Goal: Information Seeking & Learning: Check status

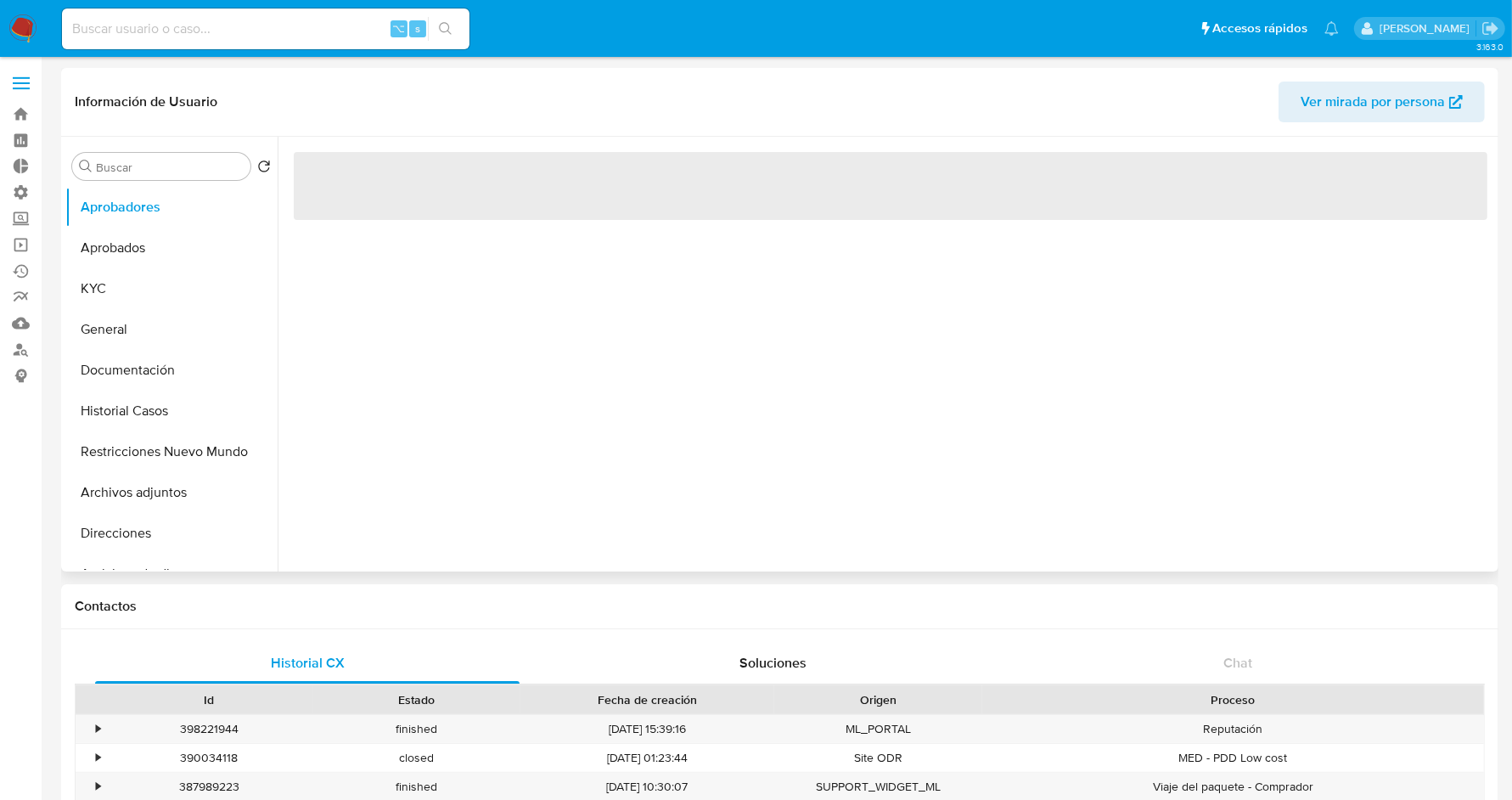
select select "10"
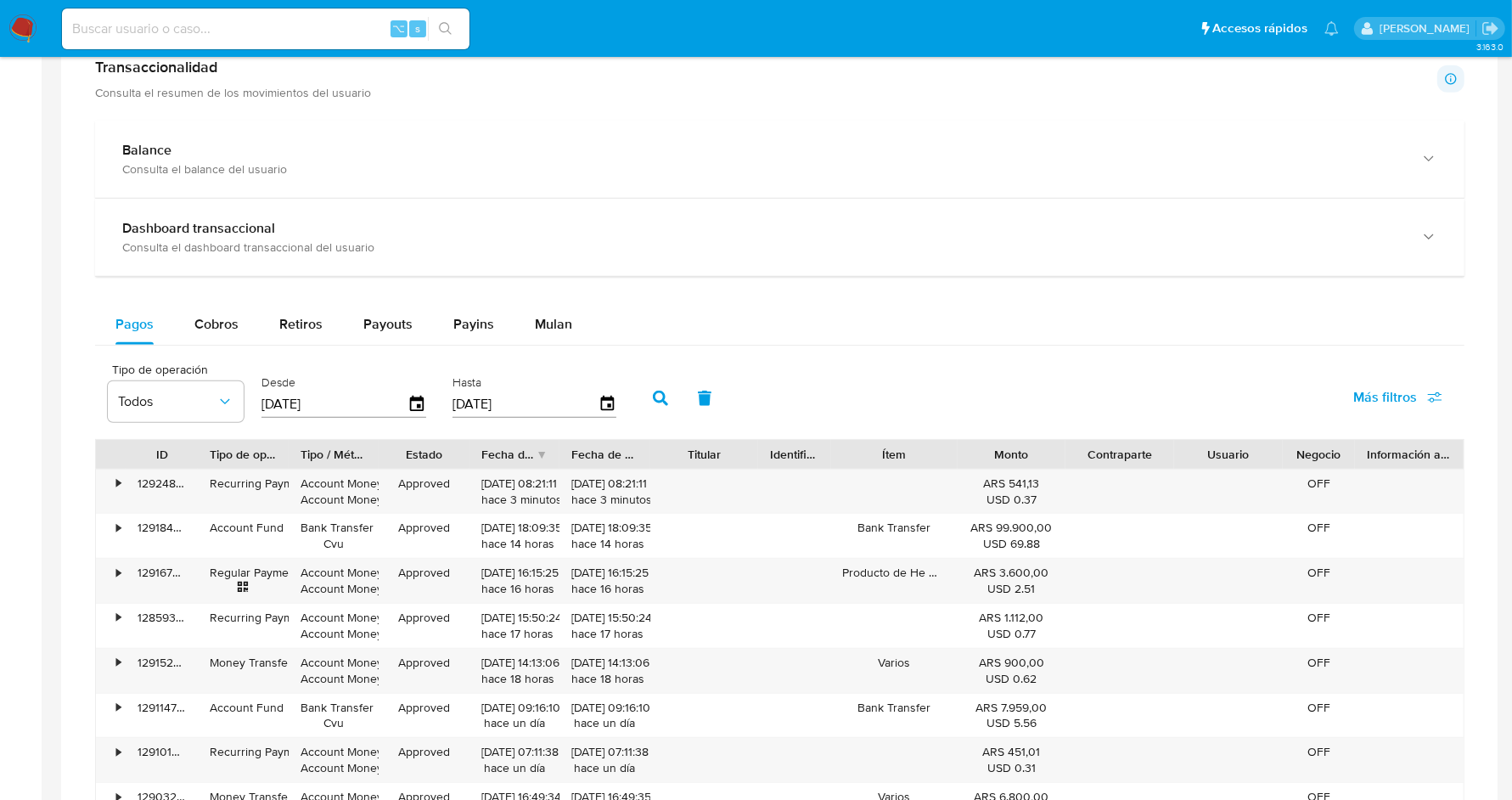
scroll to position [859, 0]
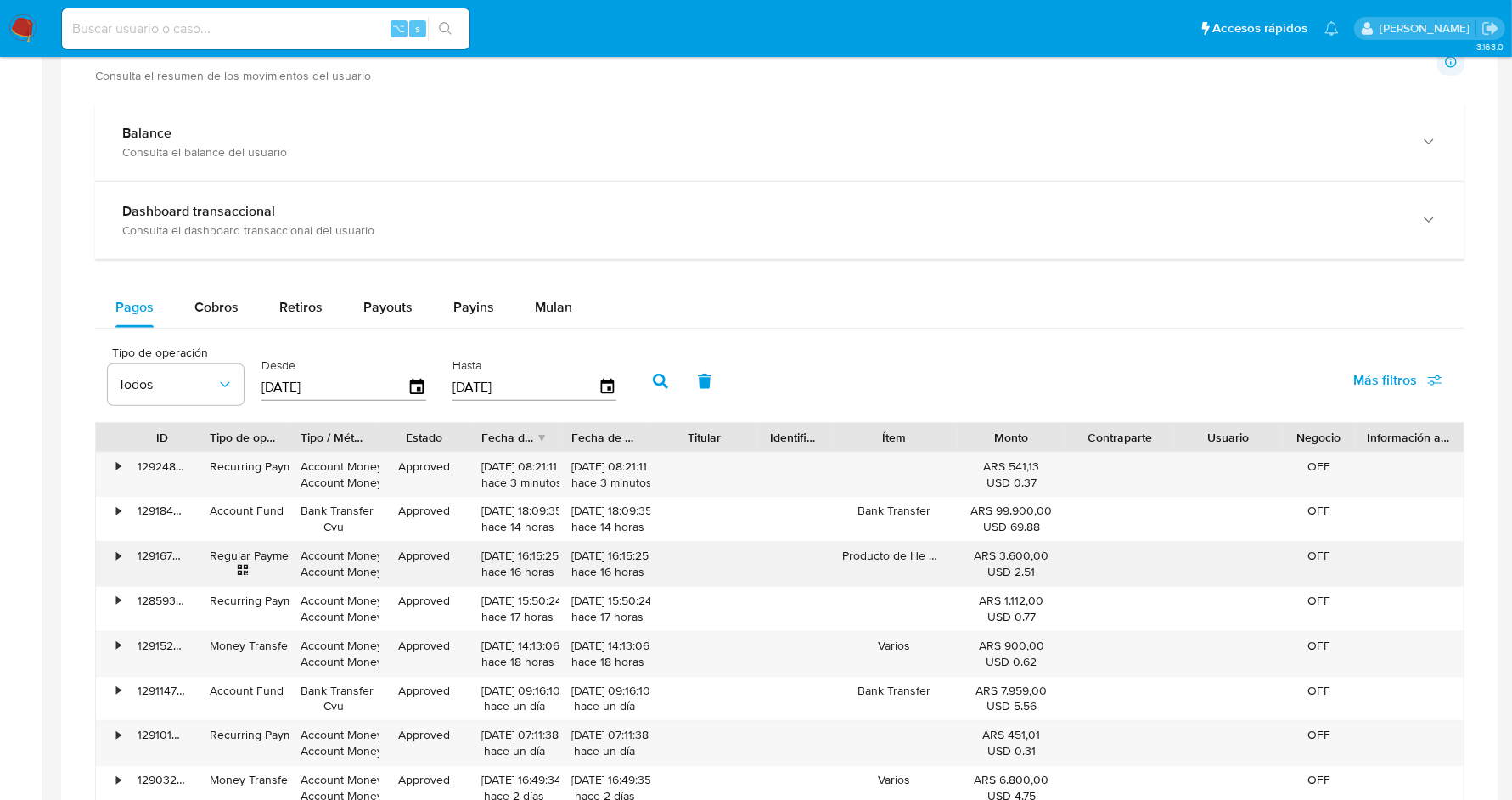
click at [113, 550] on div "•" at bounding box center [110, 564] width 30 height 44
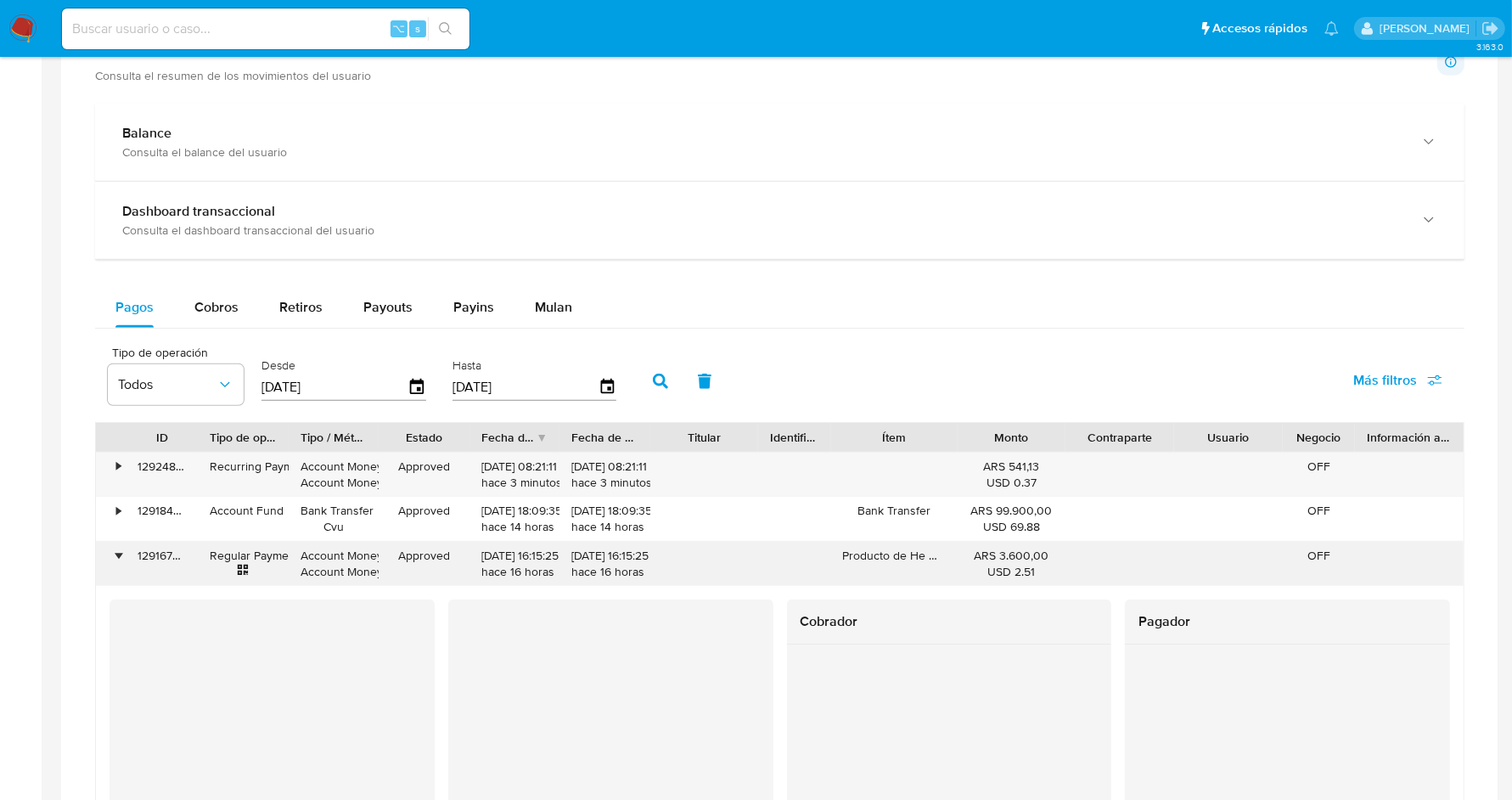
click at [116, 550] on div "•" at bounding box center [118, 556] width 4 height 16
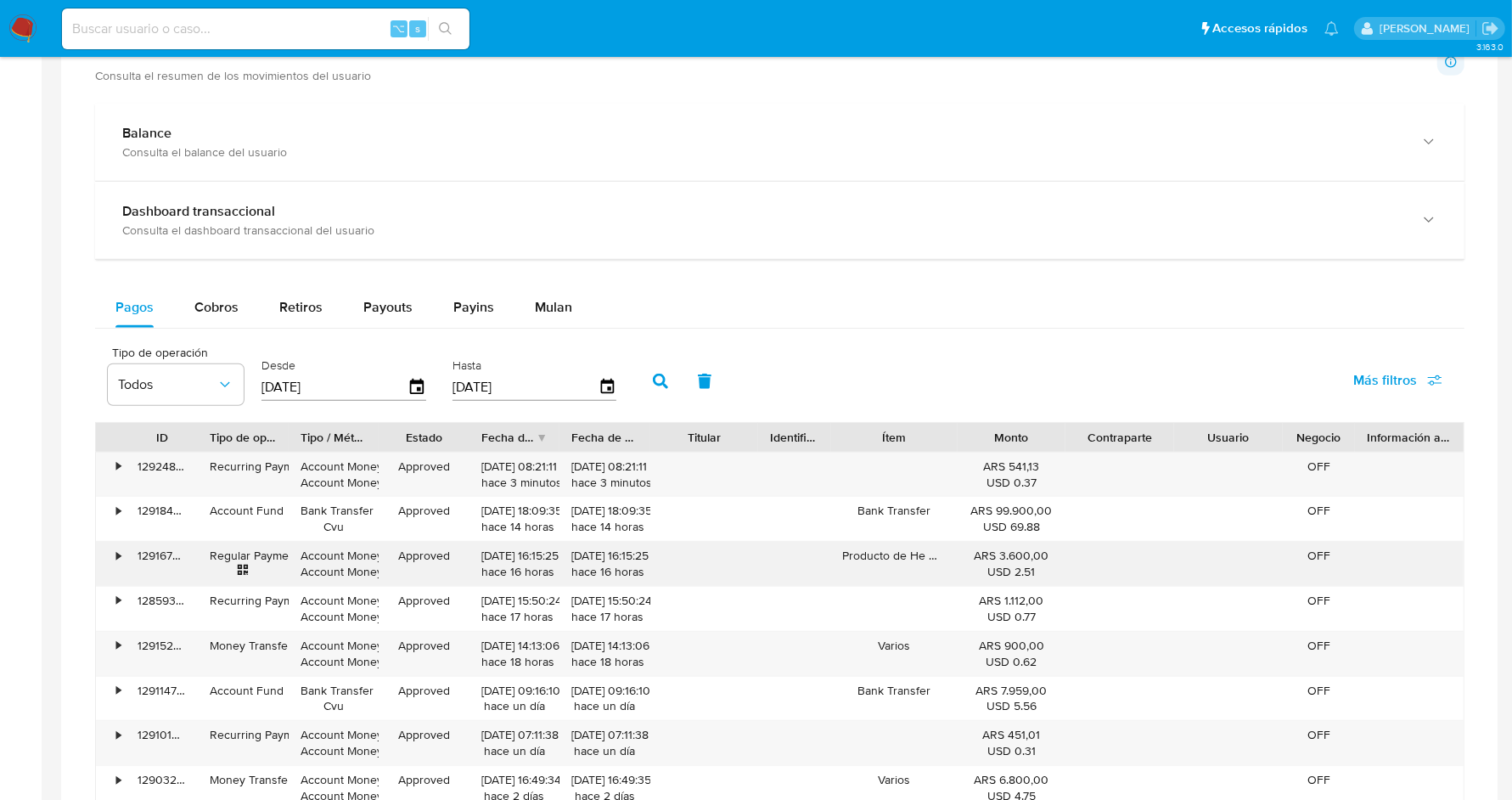
click at [919, 553] on div "Producto de He Daiqing" at bounding box center [894, 564] width 127 height 44
click at [108, 552] on div "•" at bounding box center [110, 564] width 30 height 44
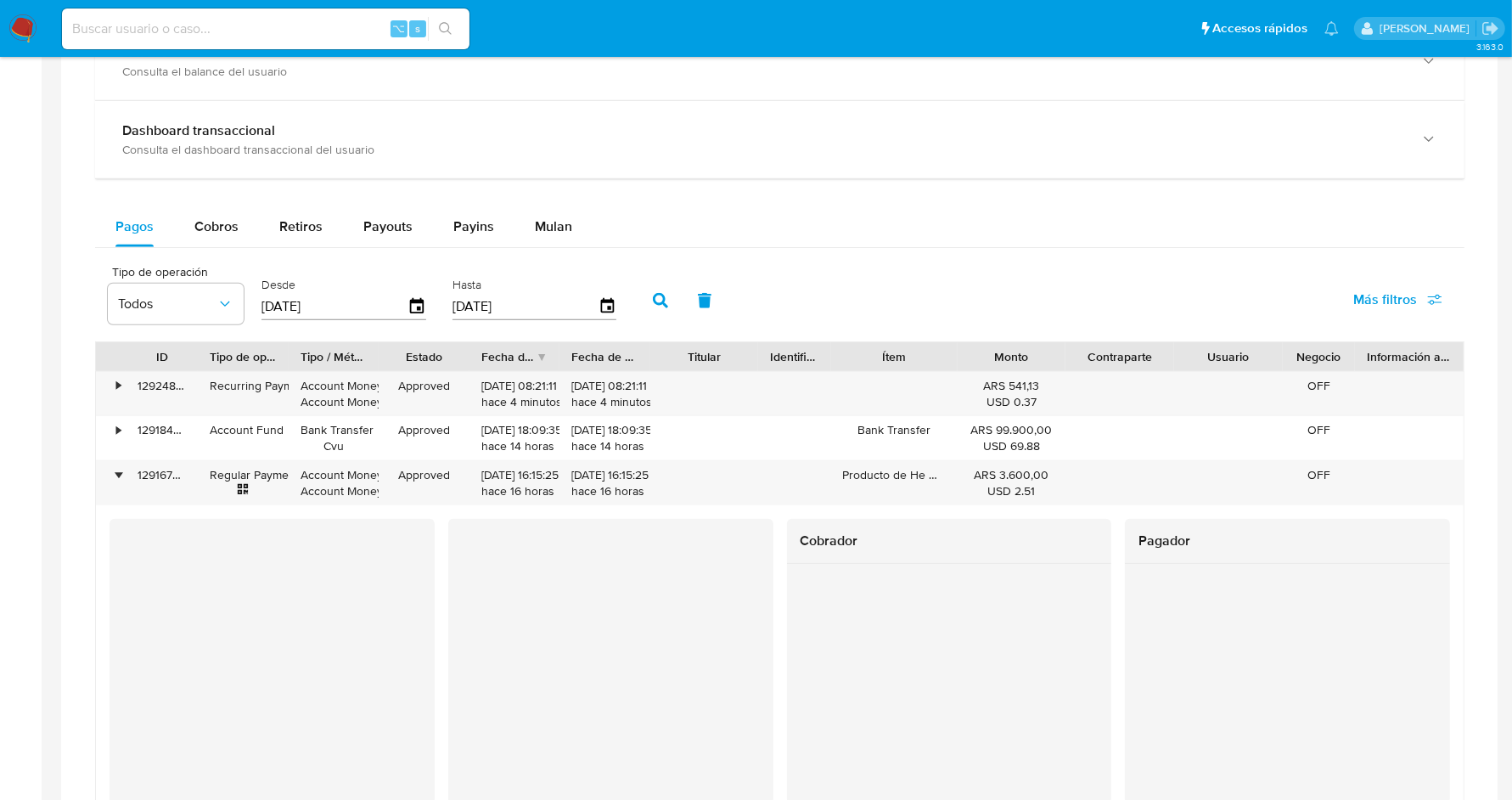
scroll to position [951, 0]
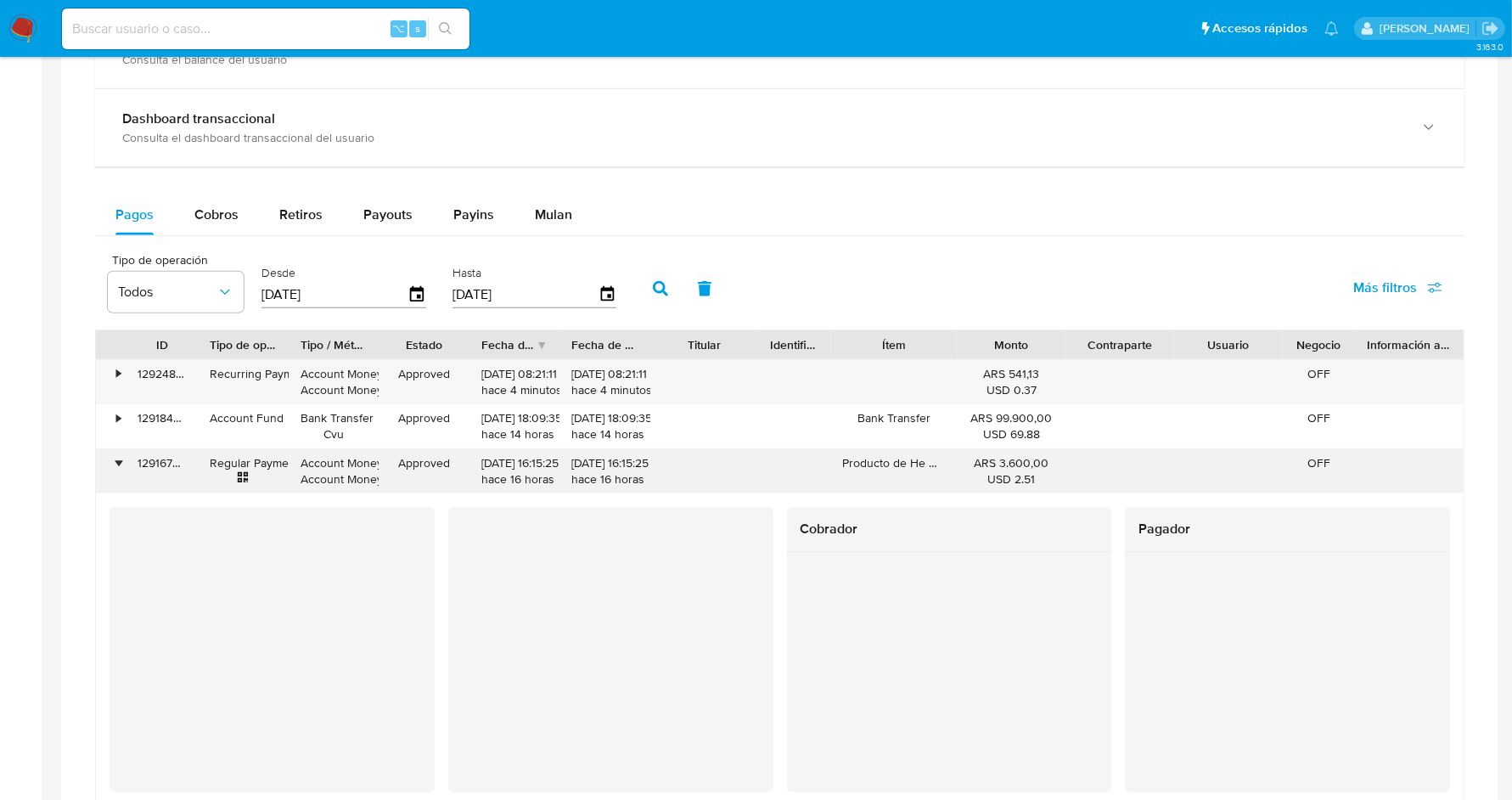
click at [115, 453] on div "•" at bounding box center [110, 471] width 30 height 44
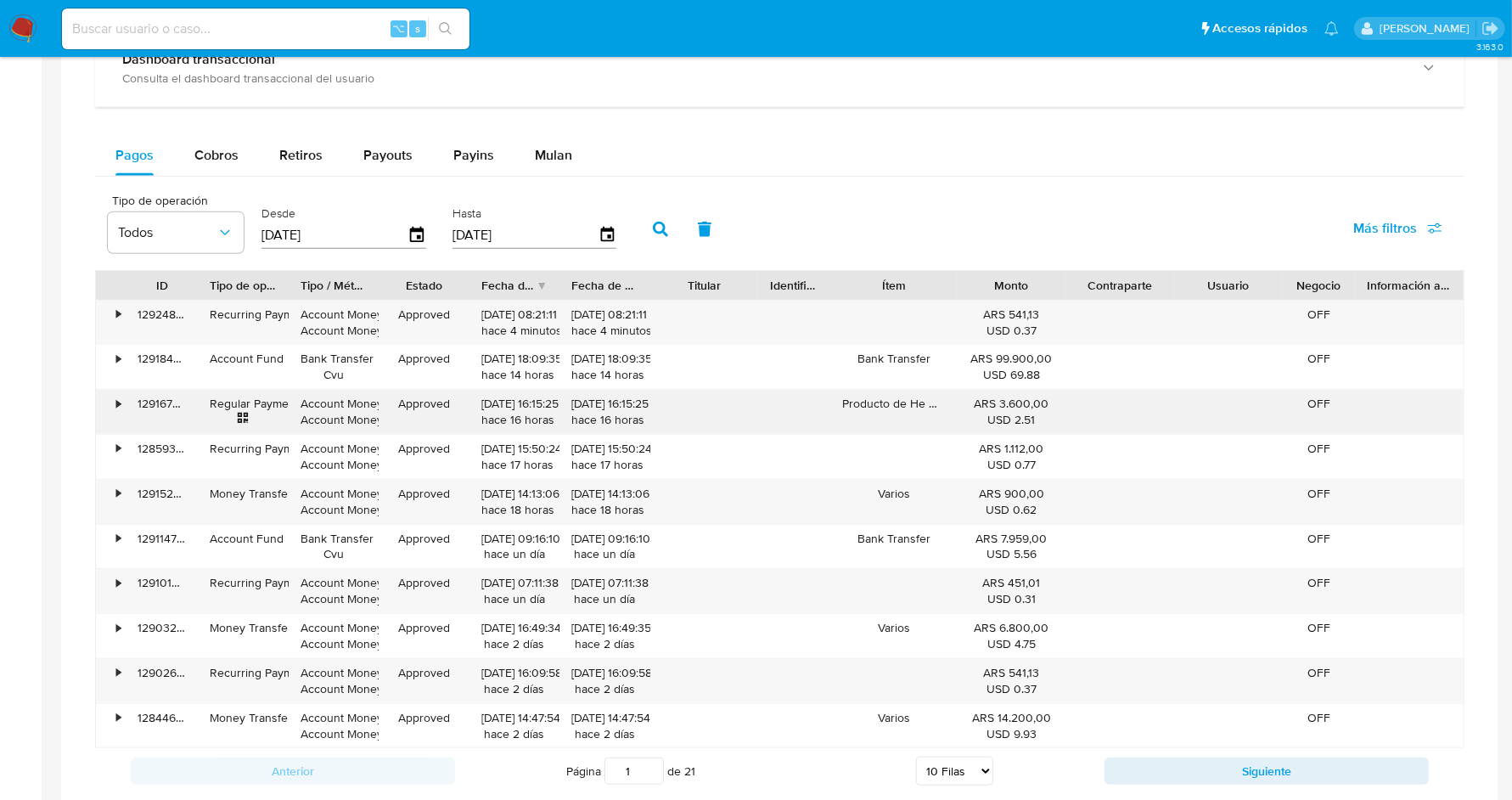
scroll to position [1016, 0]
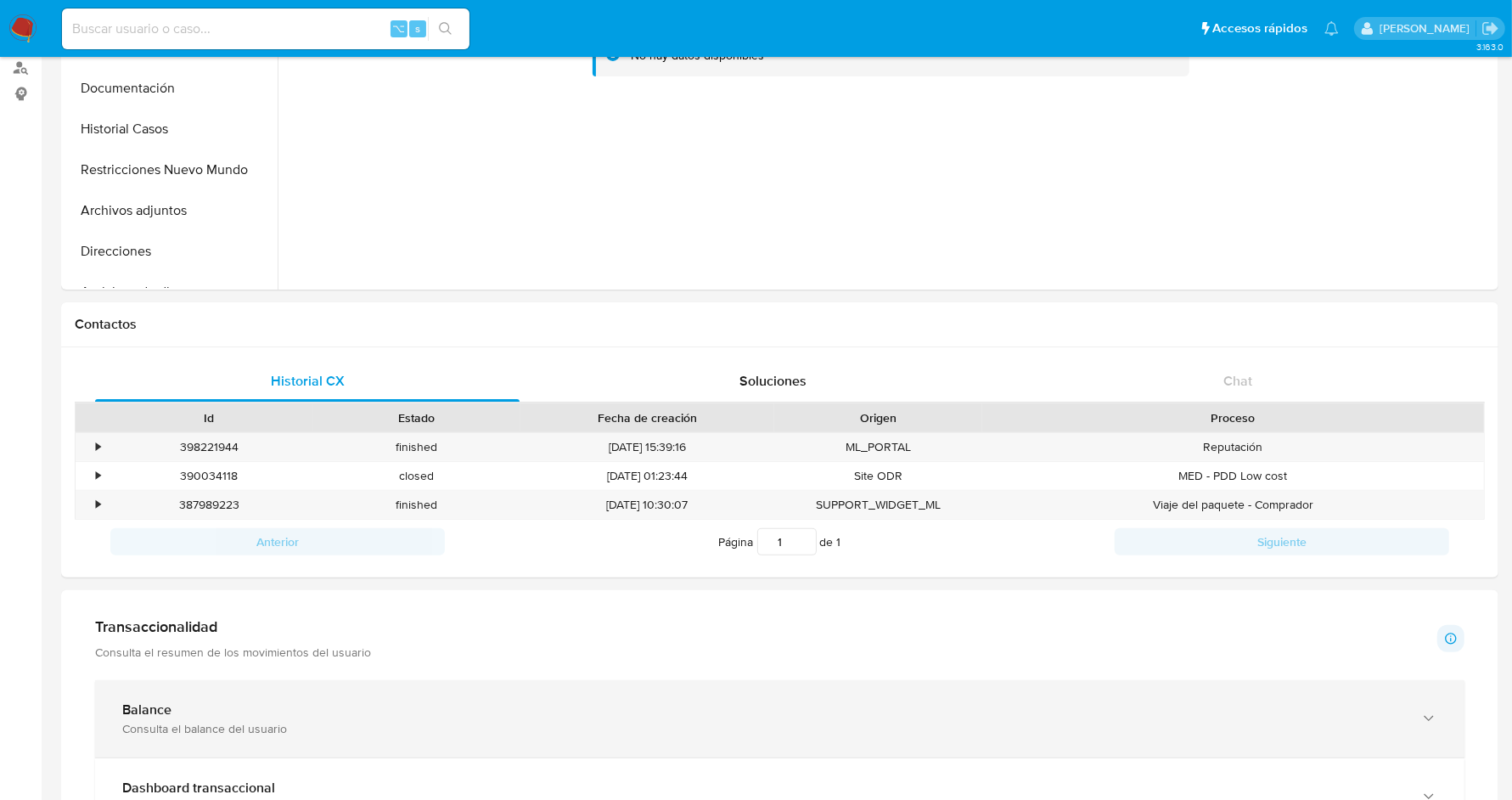
click at [499, 728] on div "Consulta el balance del usuario" at bounding box center [763, 729] width 1281 height 15
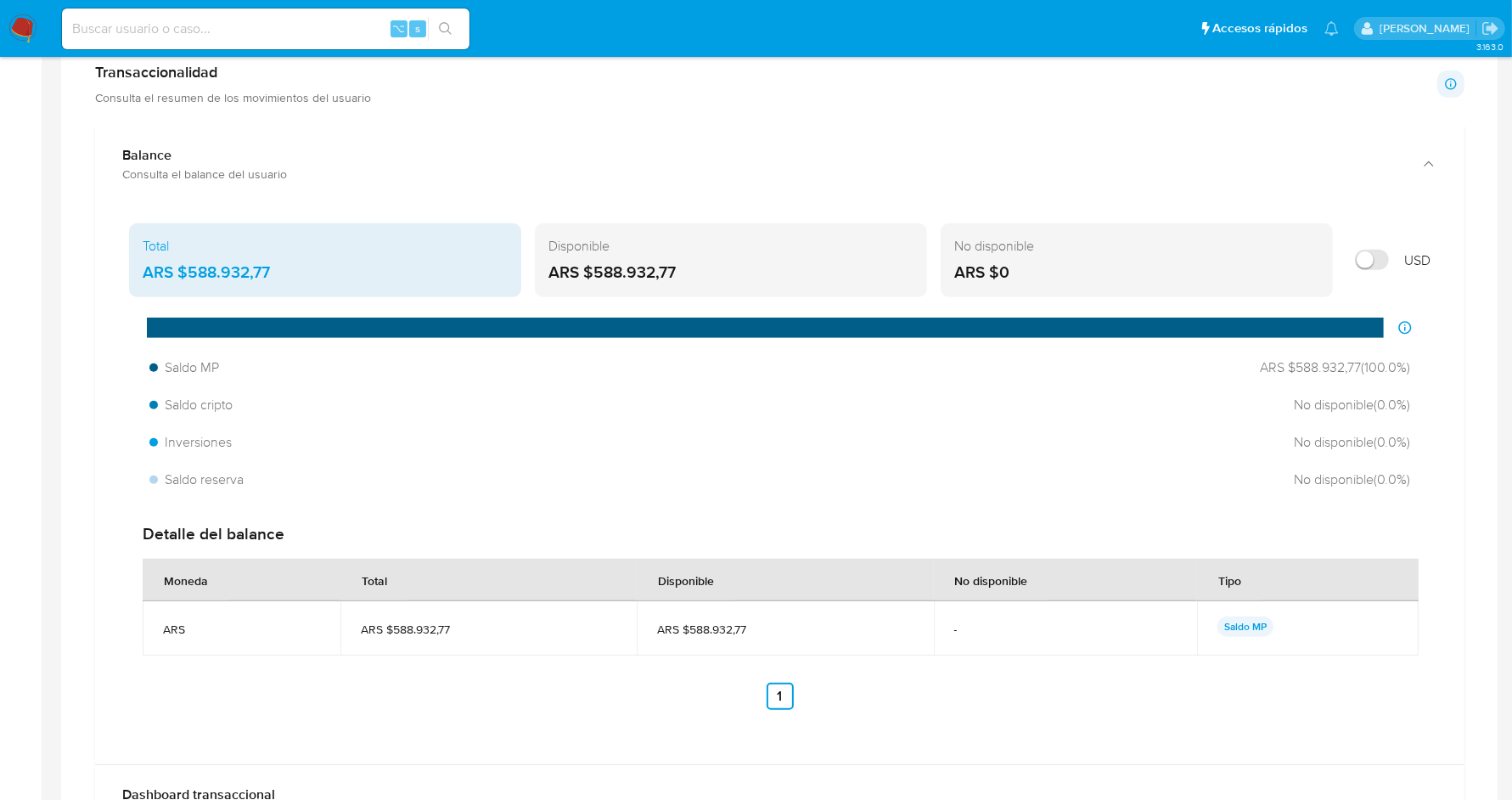
scroll to position [839, 0]
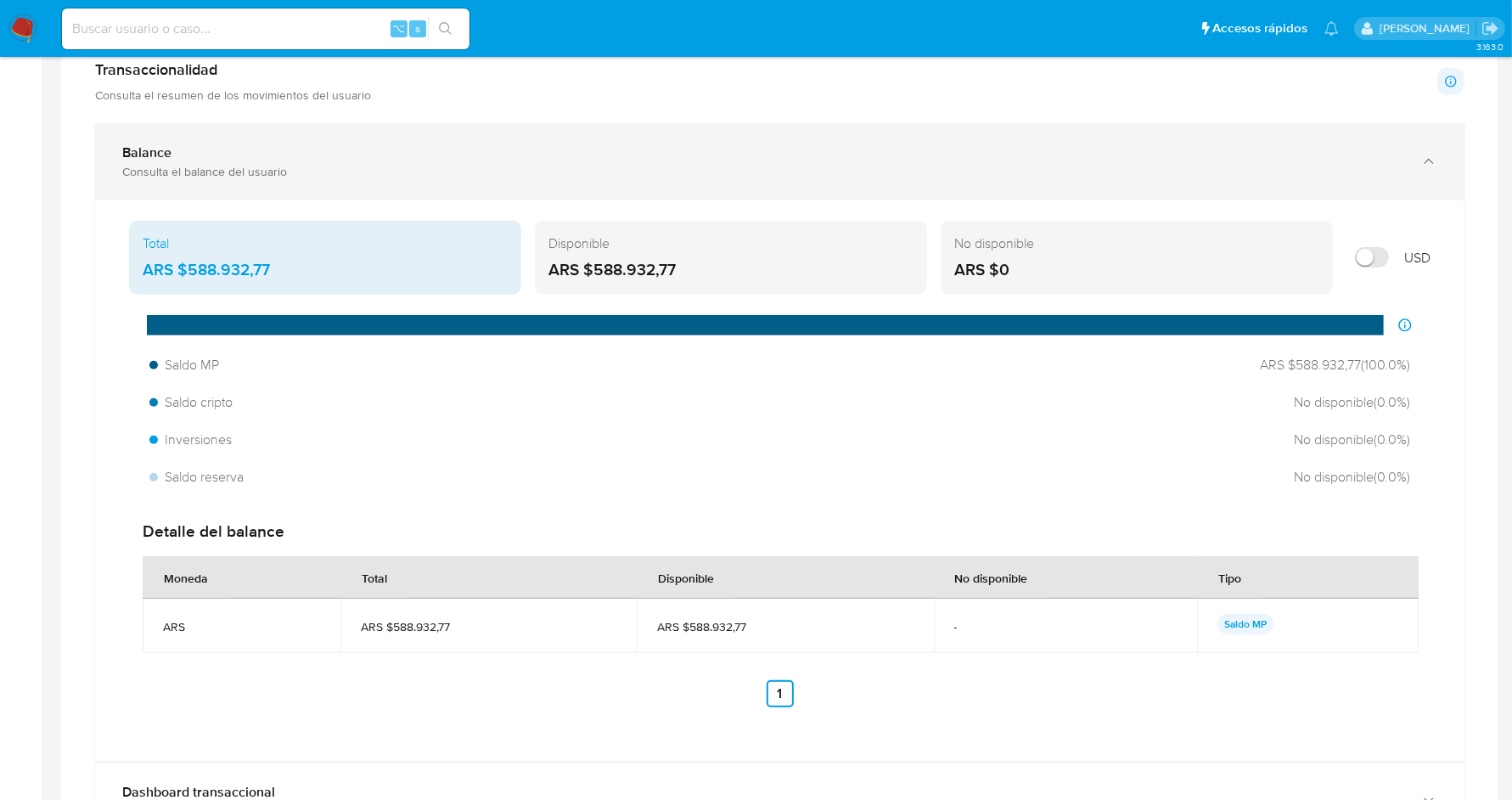
click at [369, 171] on div "Consulta el balance del usuario" at bounding box center [763, 172] width 1281 height 15
